Goal: Task Accomplishment & Management: Complete application form

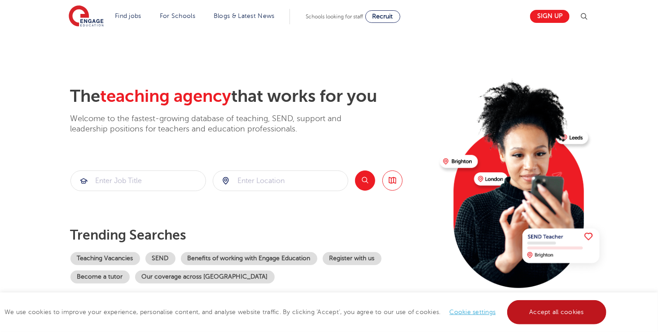
click at [542, 314] on link "Accept all cookies" at bounding box center [557, 312] width 100 height 24
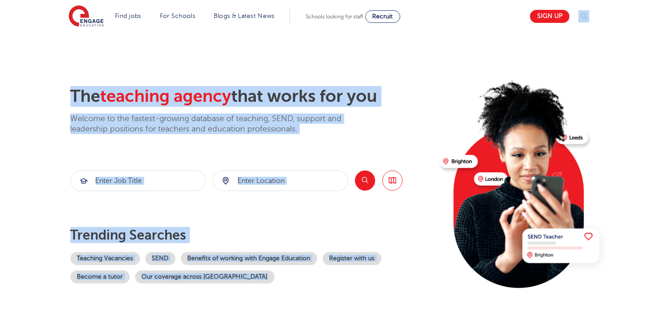
drag, startPoint x: 657, startPoint y: 20, endPoint x: 666, endPoint y: 36, distance: 17.9
click at [633, 73] on section "The teaching agency that works for you Welcome to the fastest-growing database …" at bounding box center [329, 180] width 658 height 296
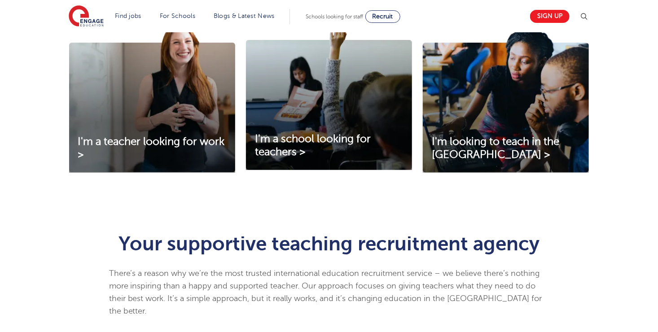
scroll to position [335, 0]
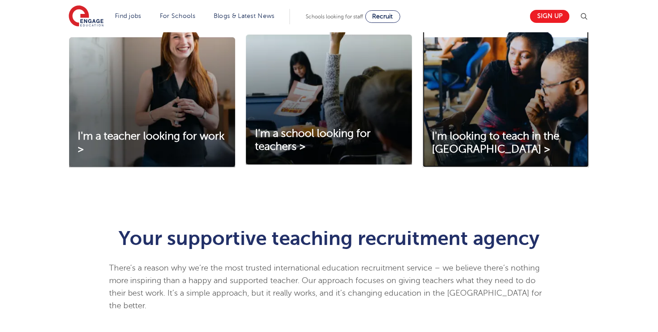
click at [560, 84] on img at bounding box center [506, 92] width 166 height 150
click at [157, 97] on img at bounding box center [152, 92] width 166 height 150
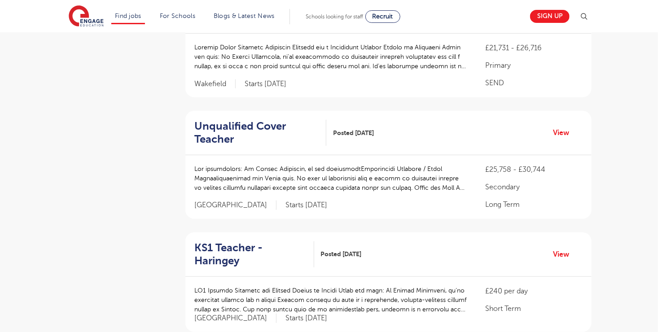
scroll to position [240, 0]
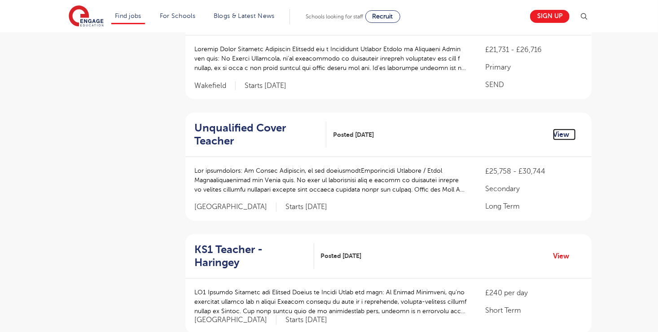
click at [558, 133] on link "View" at bounding box center [564, 135] width 23 height 12
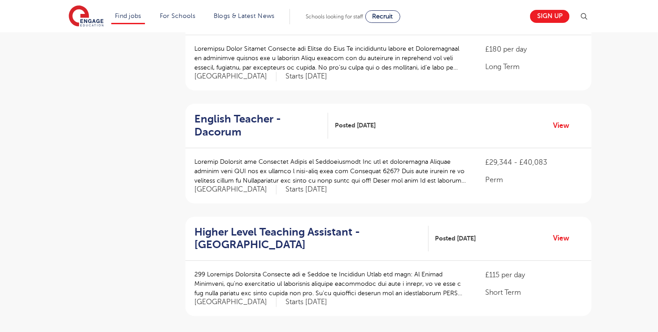
scroll to position [1012, 0]
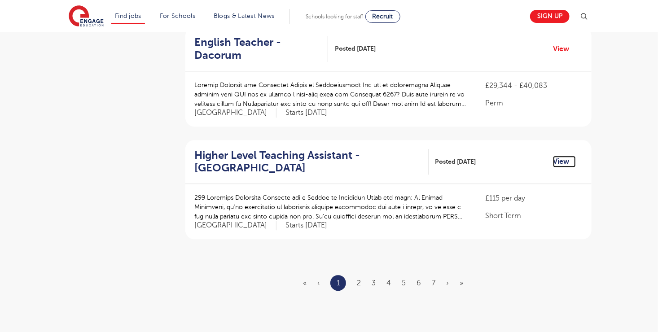
click at [562, 156] on link "View" at bounding box center [564, 162] width 23 height 12
click at [362, 275] on ul "« ‹ 1 2 3 4 5 6 7 › »" at bounding box center [388, 283] width 171 height 16
click at [358, 279] on link "2" at bounding box center [359, 283] width 4 height 8
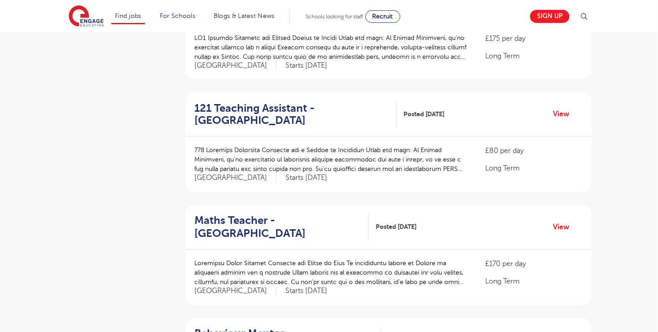
scroll to position [736, 0]
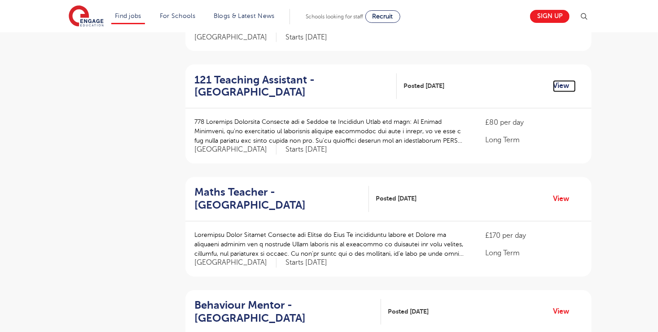
click at [557, 80] on link "View" at bounding box center [564, 86] width 23 height 12
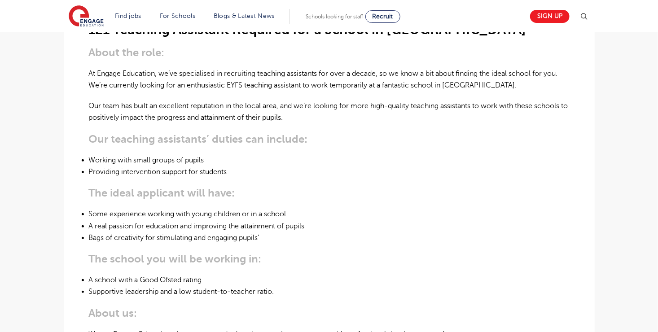
scroll to position [287, 0]
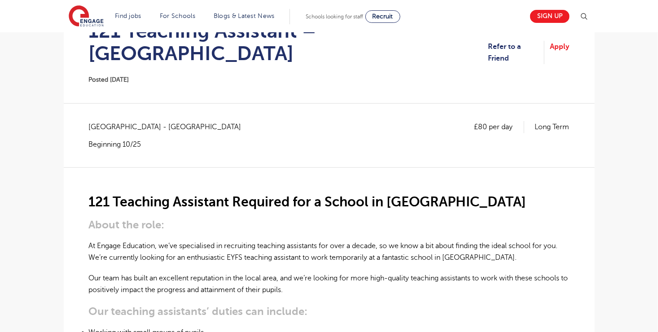
scroll to position [90, 0]
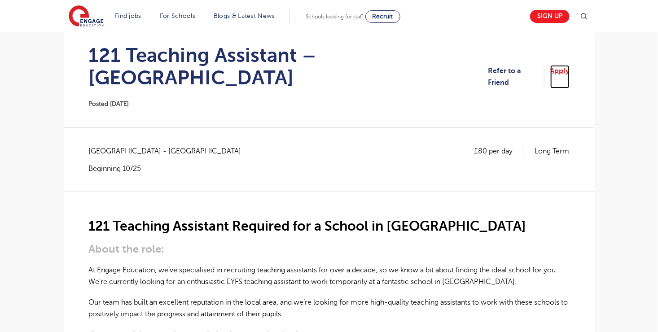
click at [555, 65] on link "Apply" at bounding box center [559, 77] width 19 height 24
click at [510, 65] on link "Refer to a Friend" at bounding box center [516, 77] width 56 height 24
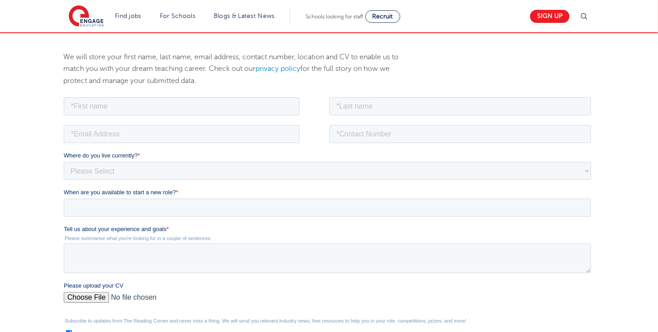
scroll to position [100, 0]
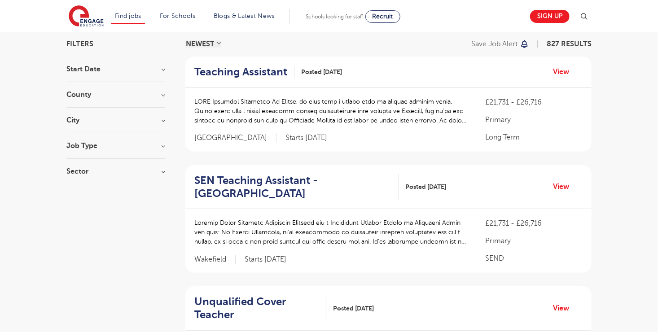
scroll to position [75, 0]
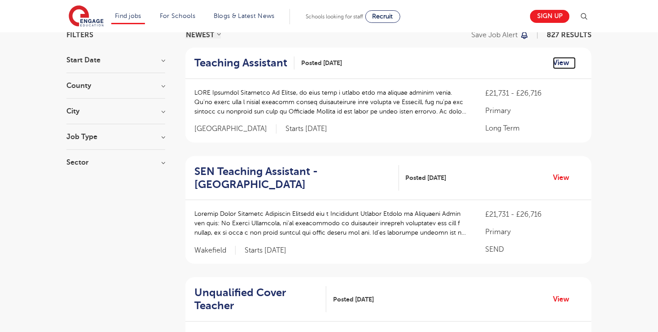
click at [559, 62] on link "View" at bounding box center [564, 63] width 23 height 12
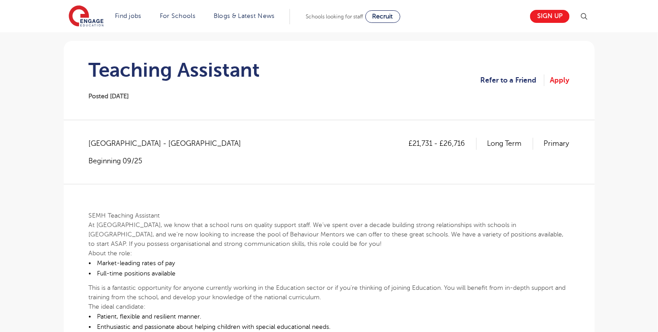
scroll to position [74, 0]
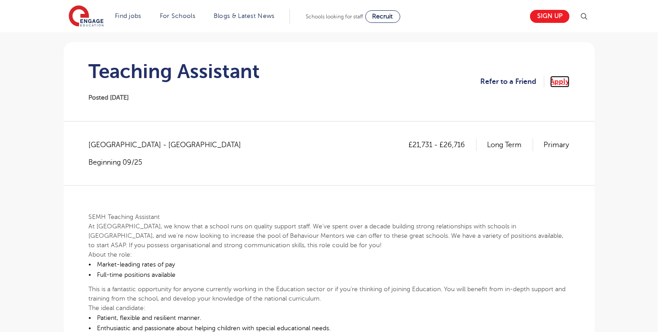
click at [558, 77] on link "Apply" at bounding box center [559, 82] width 19 height 12
drag, startPoint x: 90, startPoint y: 140, endPoint x: 166, endPoint y: 148, distance: 76.6
click at [166, 148] on span "West Sussex - Worthing" at bounding box center [169, 145] width 161 height 12
copy span "West Sussex - Worthing"
